Goal: Task Accomplishment & Management: Manage account settings

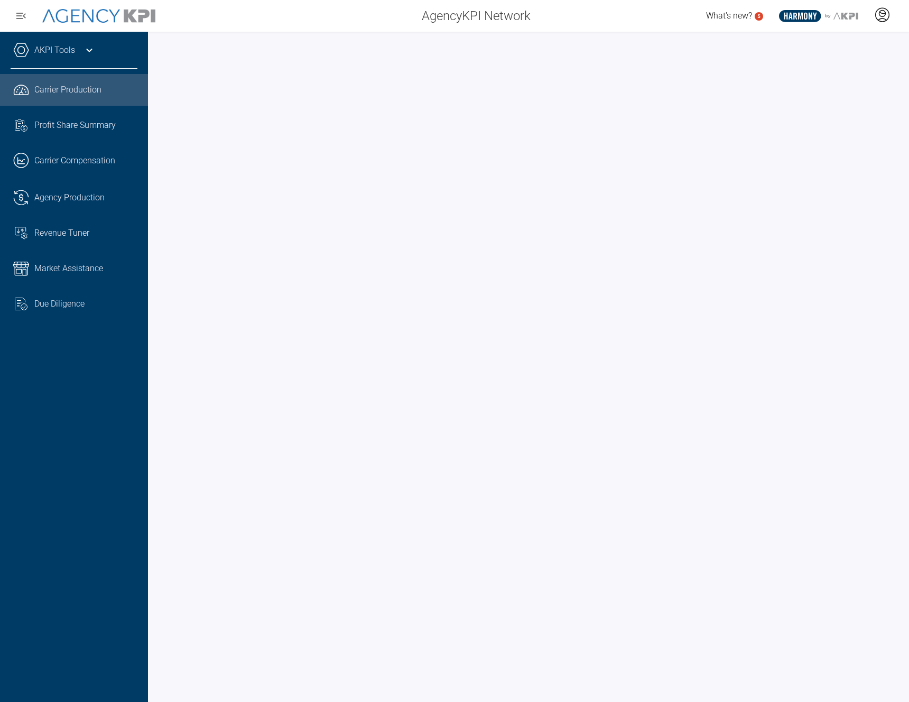
click at [885, 11] on icon at bounding box center [882, 15] width 16 height 16
click at [842, 45] on li "Log Out" at bounding box center [840, 43] width 114 height 22
